Goal: Find specific page/section: Find specific page/section

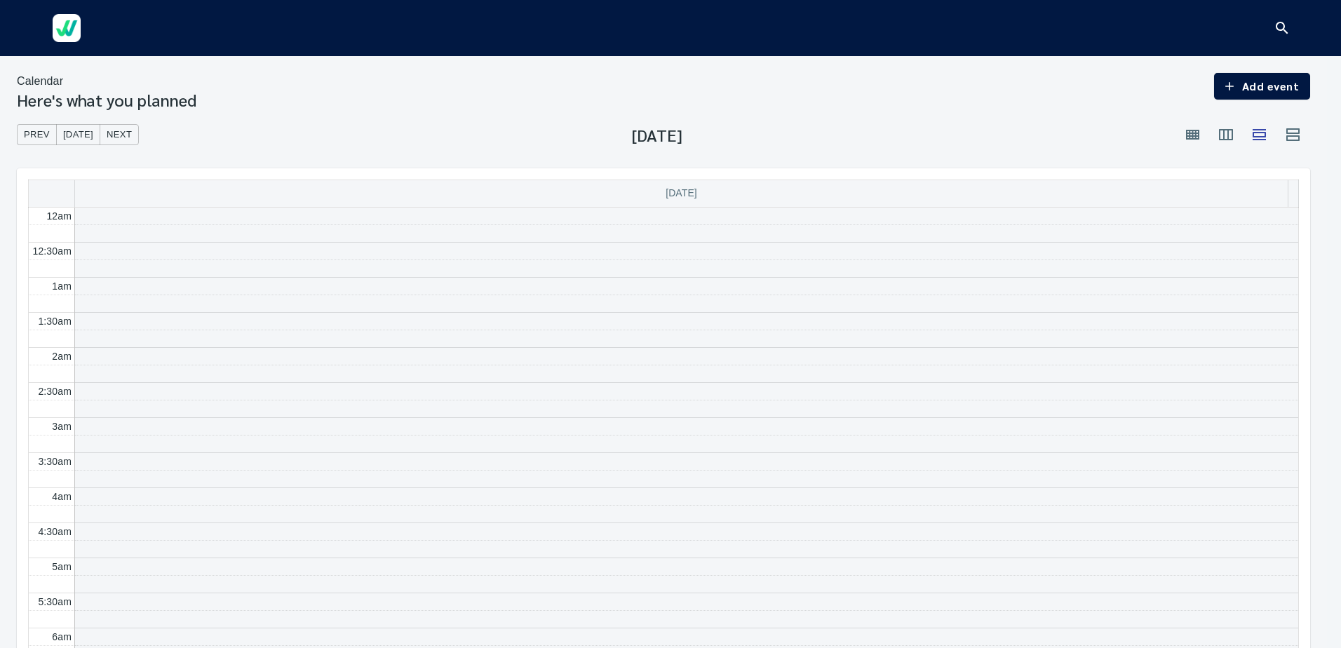
scroll to position [1150, 0]
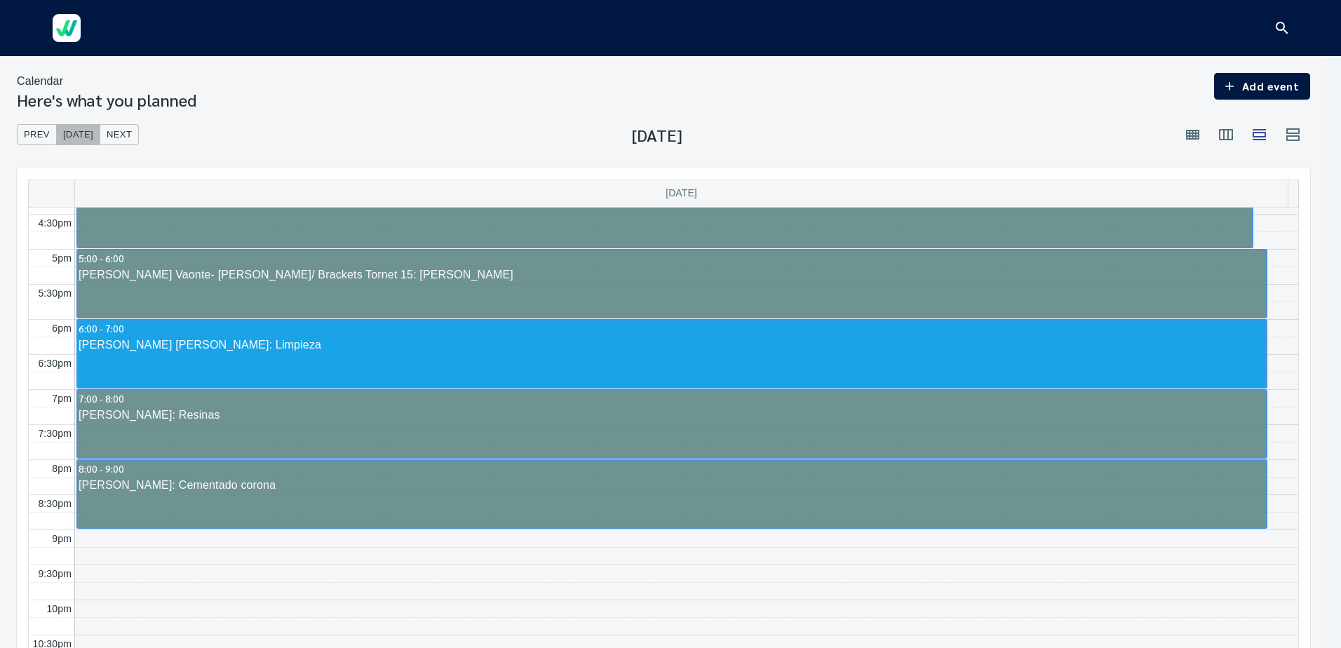
click at [70, 139] on span "[DATE]" at bounding box center [78, 135] width 30 height 16
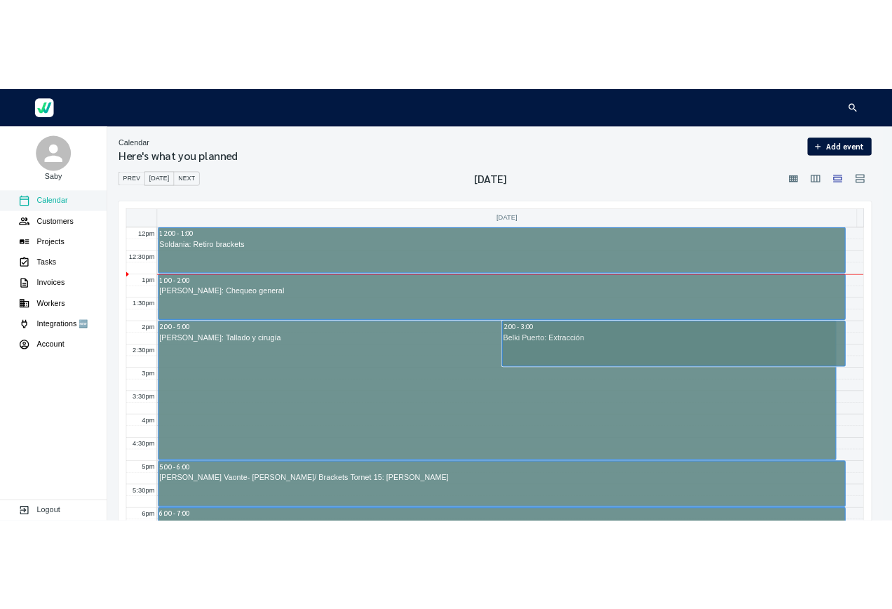
scroll to position [832, 0]
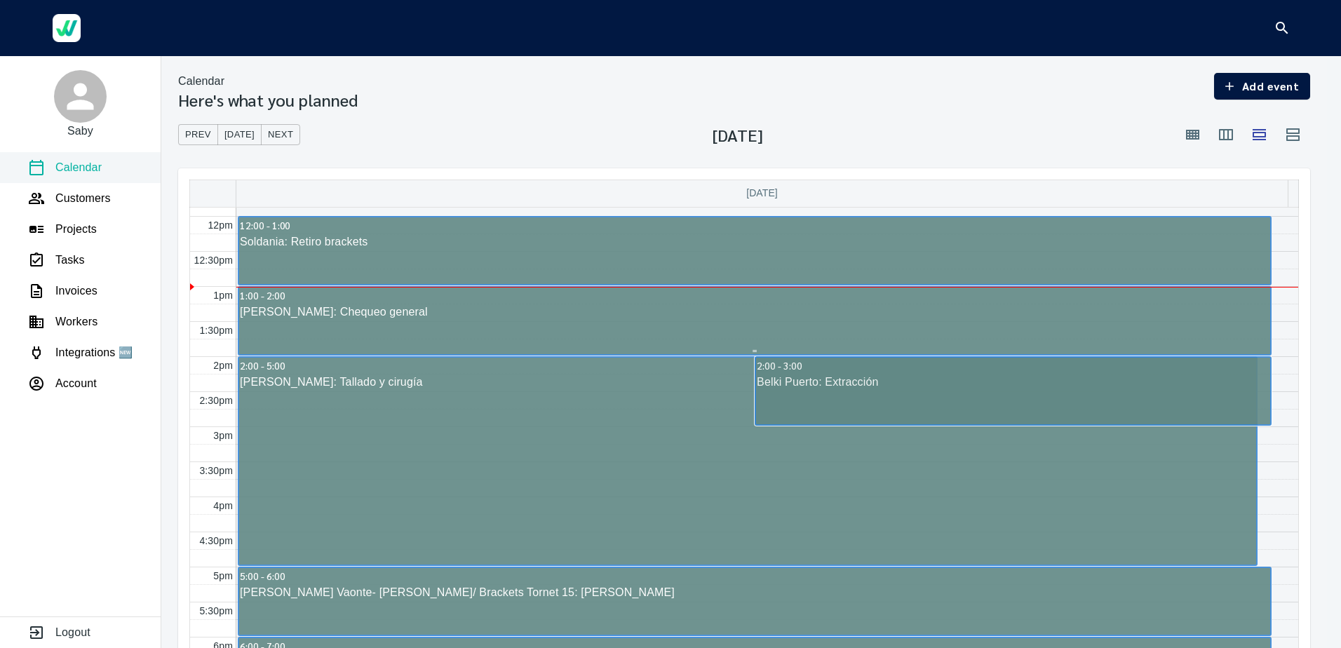
click at [297, 307] on div "[PERSON_NAME]: Chequeo general" at bounding box center [754, 312] width 1031 height 17
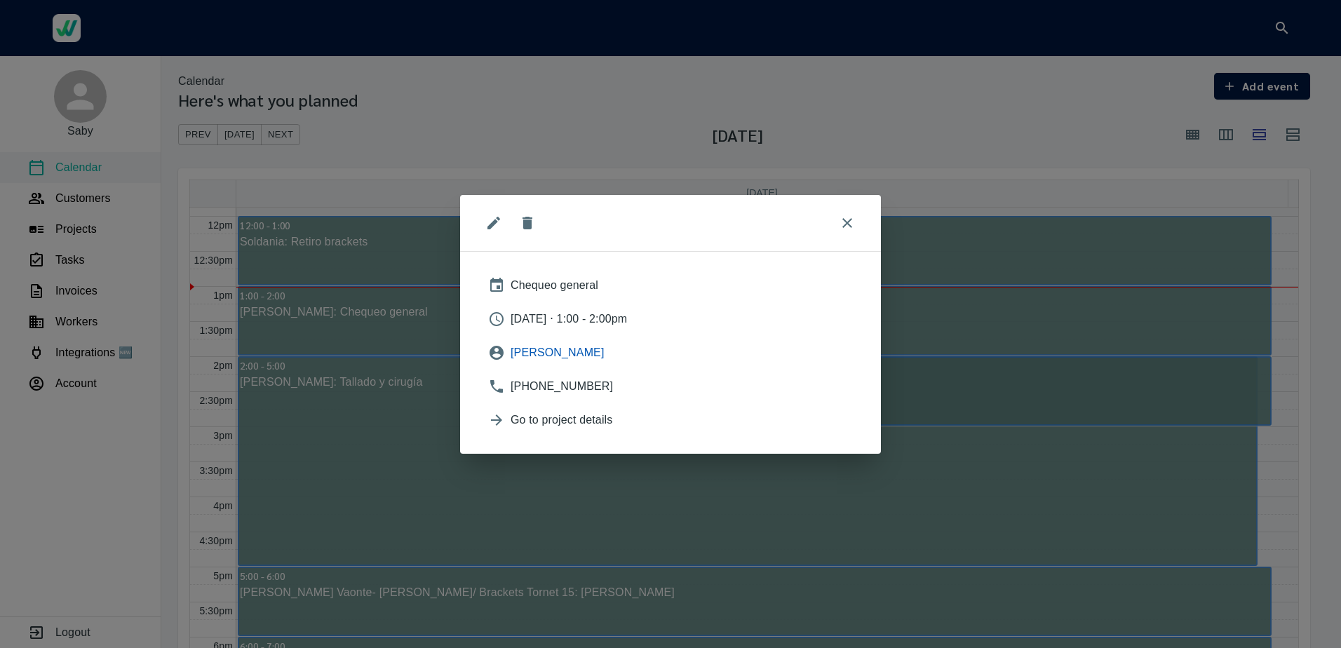
click at [553, 353] on span "[PERSON_NAME]" at bounding box center [682, 352] width 342 height 17
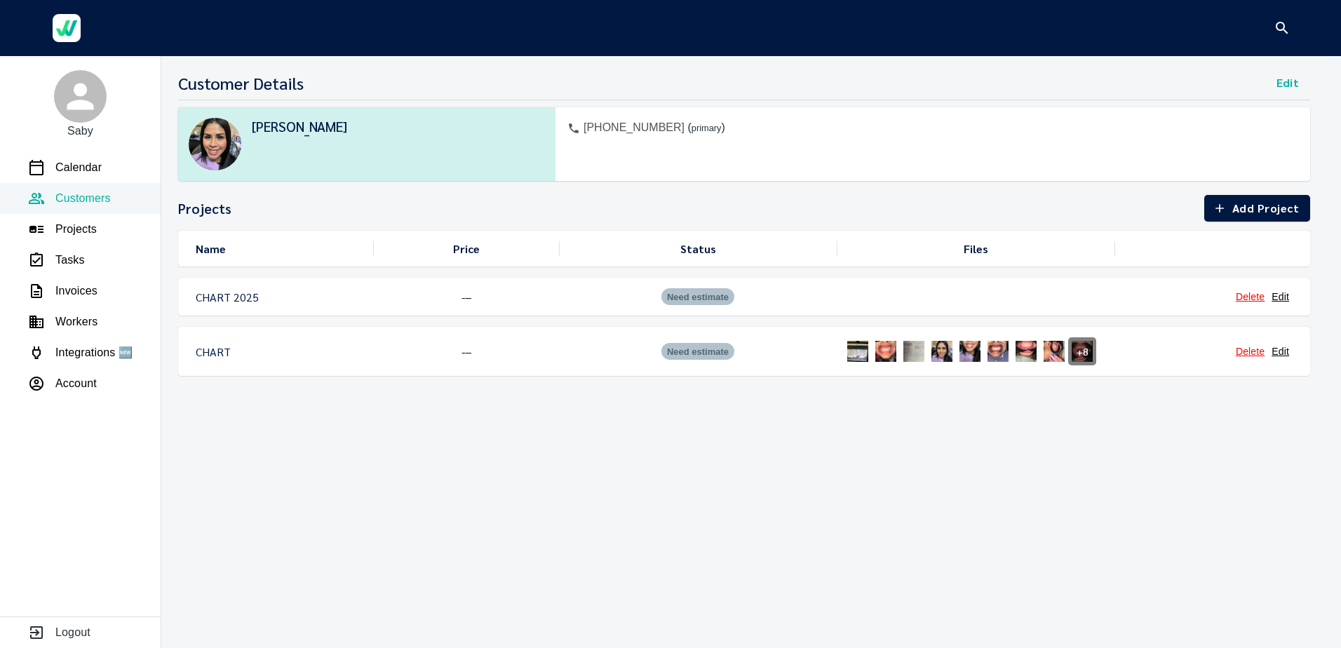
click at [914, 348] on img at bounding box center [914, 351] width 28 height 28
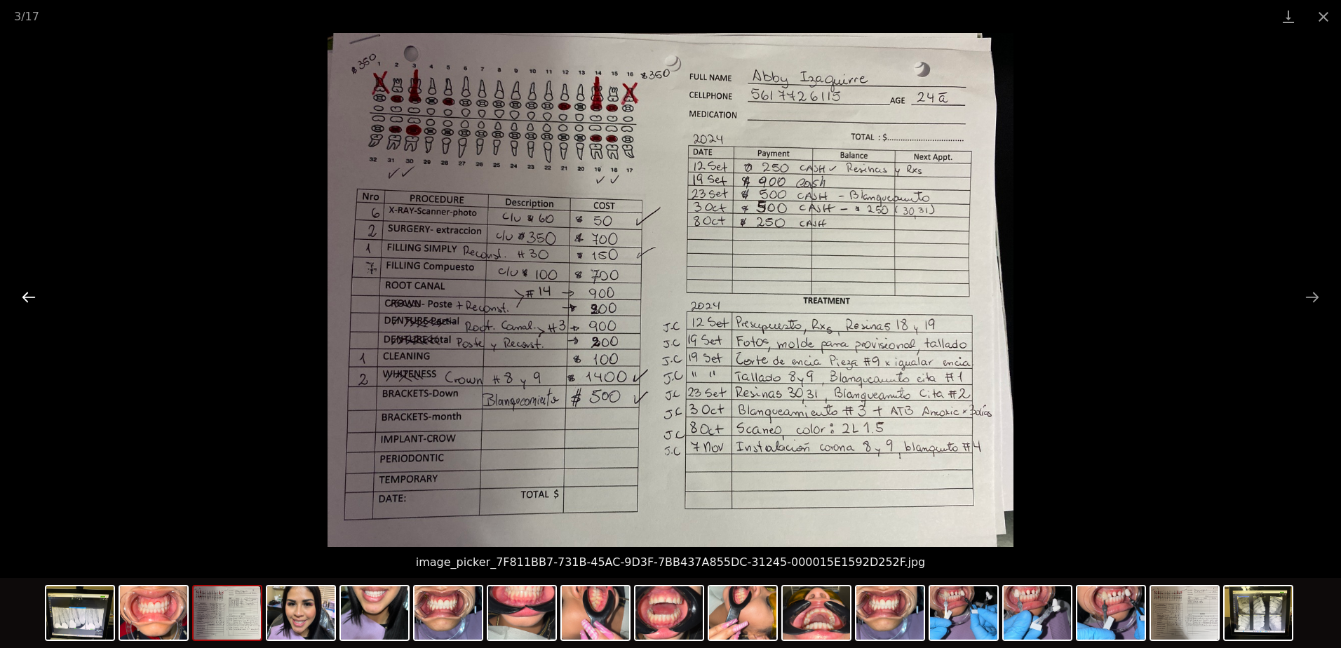
click at [32, 300] on button "Previous slide" at bounding box center [28, 296] width 29 height 27
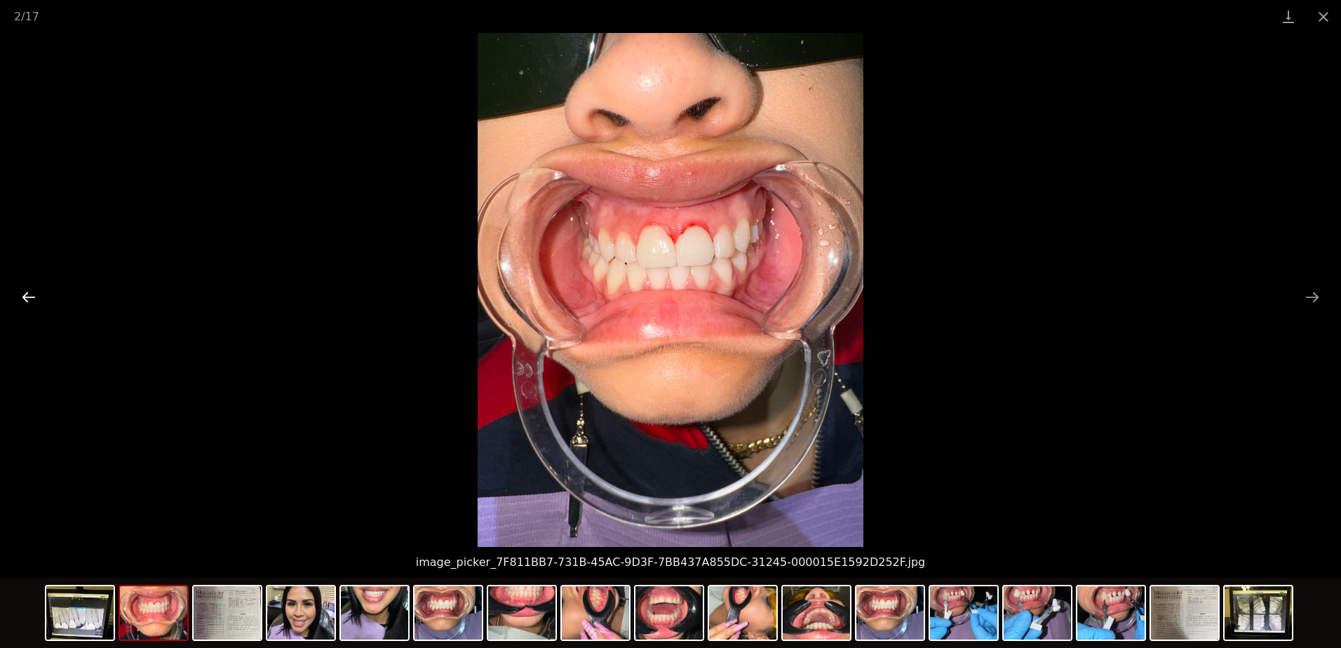
click at [32, 300] on button "Previous slide" at bounding box center [28, 296] width 29 height 27
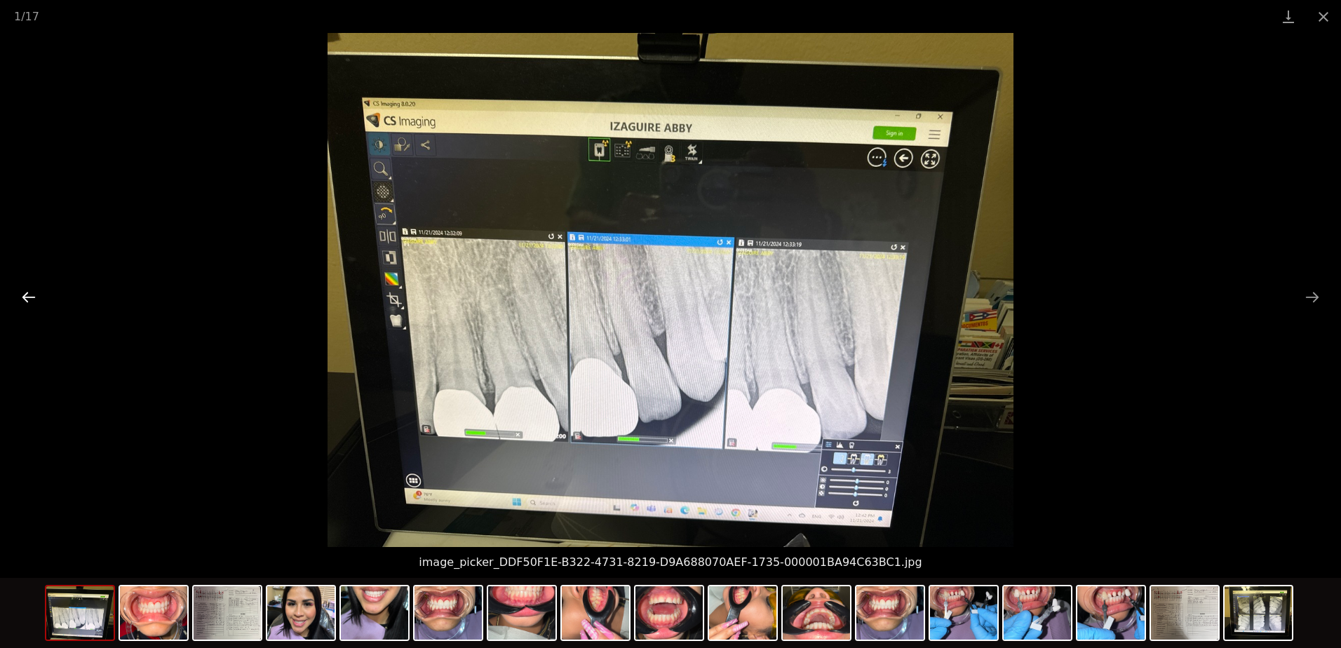
click at [32, 300] on button "Previous slide" at bounding box center [28, 296] width 29 height 27
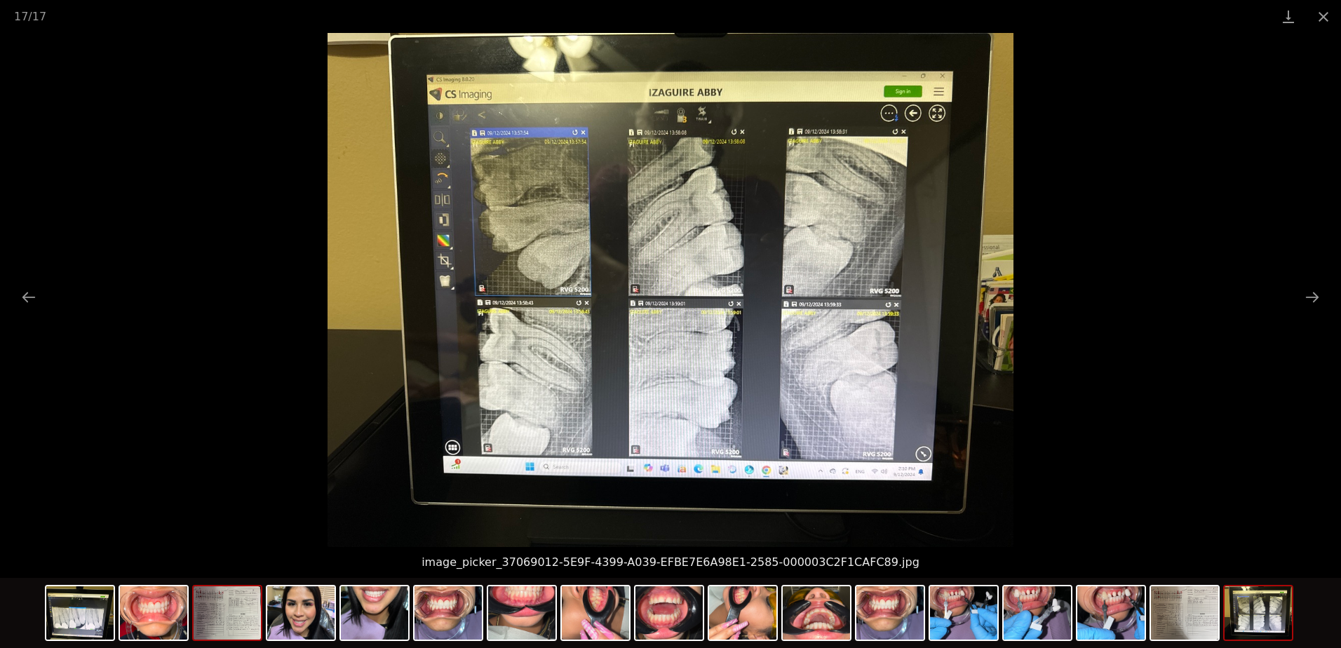
click at [224, 616] on img at bounding box center [227, 612] width 67 height 53
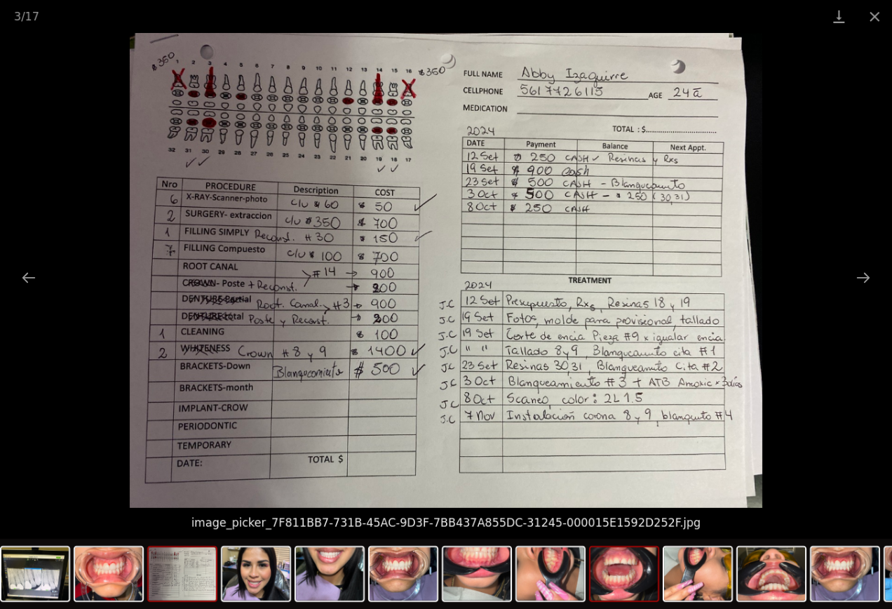
click at [614, 569] on img at bounding box center [623, 573] width 67 height 53
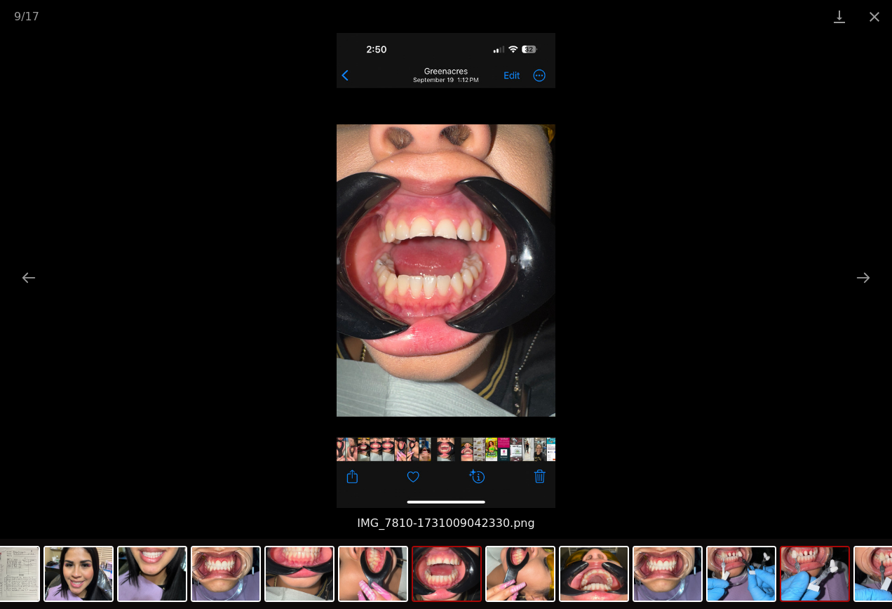
click at [819, 576] on img at bounding box center [814, 573] width 67 height 53
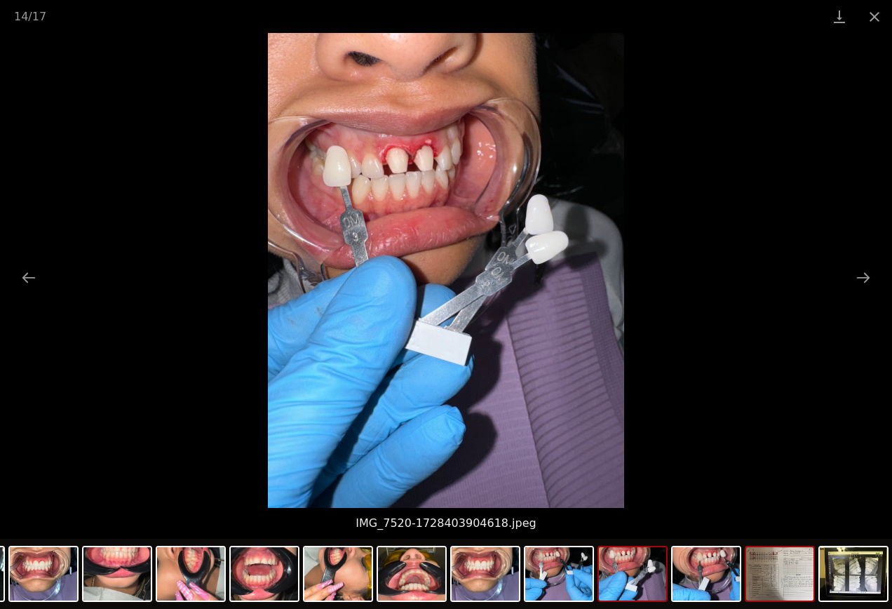
click at [775, 572] on img at bounding box center [779, 573] width 67 height 53
